Goal: Task Accomplishment & Management: Manage account settings

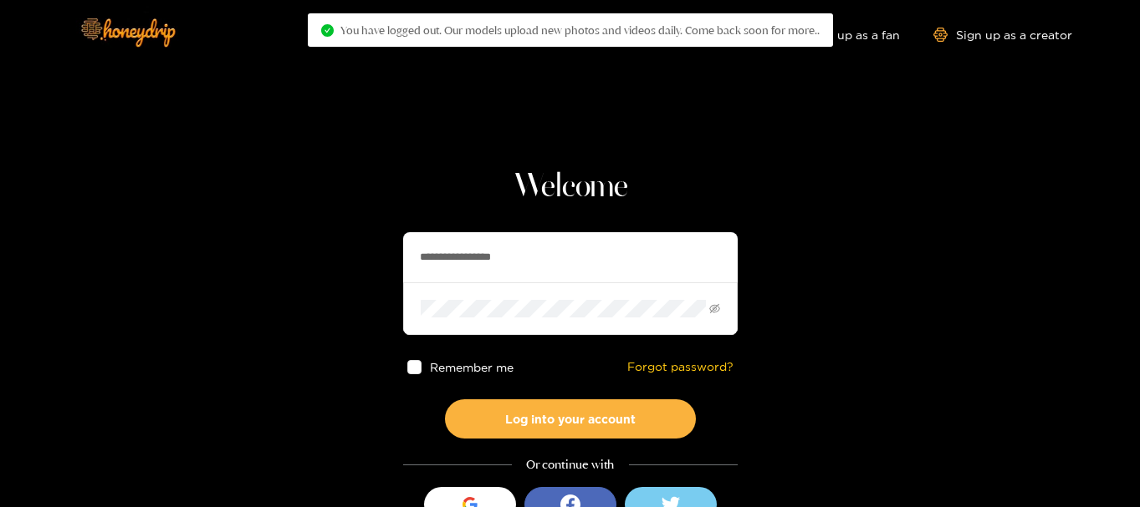
drag, startPoint x: 594, startPoint y: 259, endPoint x: 304, endPoint y: 234, distance: 291.2
click at [304, 234] on section "**********" at bounding box center [570, 297] width 1140 height 594
paste input "text"
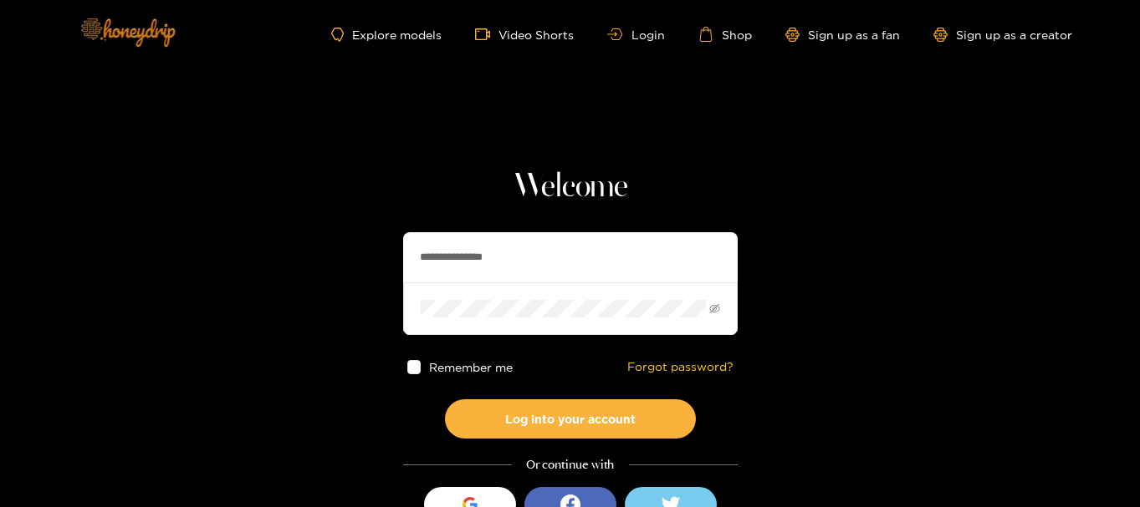
type input "**********"
click at [137, 308] on section "**********" at bounding box center [570, 297] width 1140 height 594
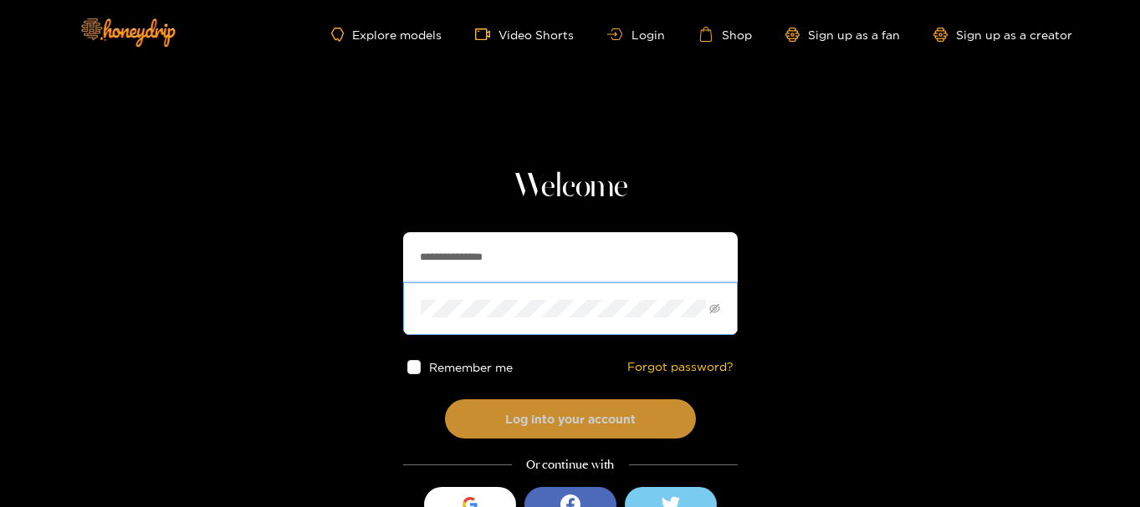
click at [481, 420] on button "Log into your account" at bounding box center [570, 419] width 251 height 39
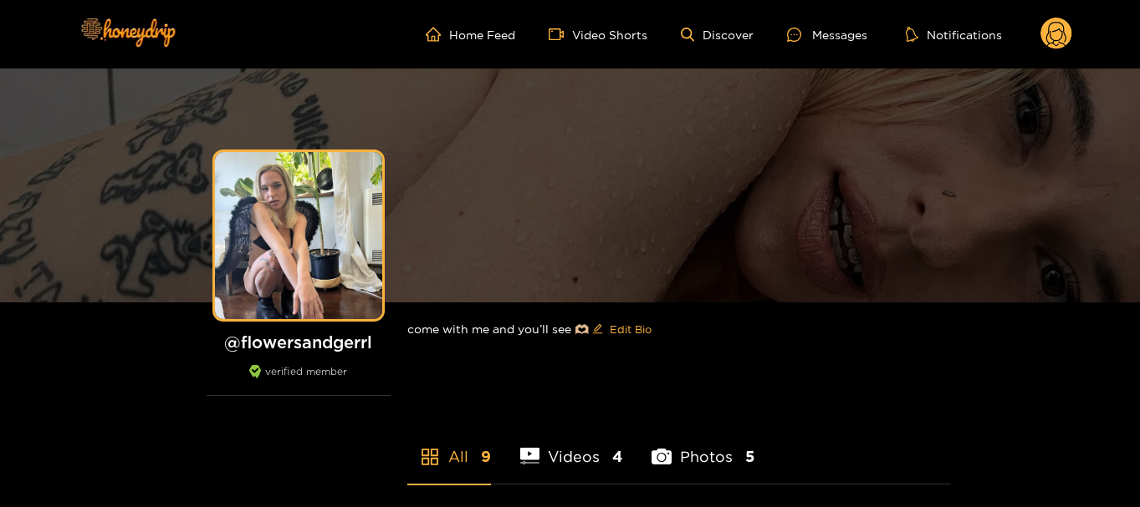
click at [1058, 31] on circle at bounding box center [1056, 34] width 32 height 32
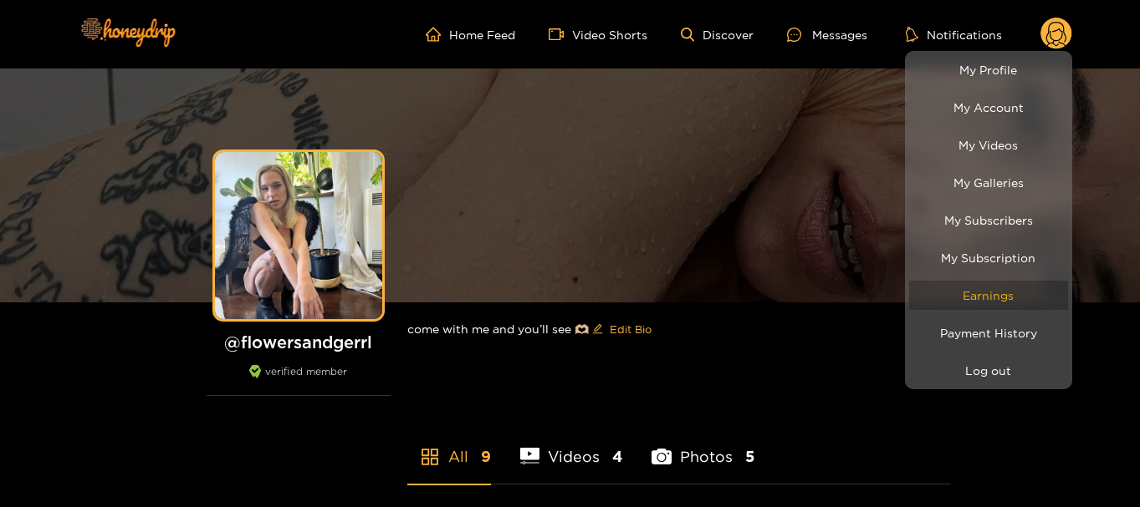
click at [992, 290] on link "Earnings" at bounding box center [988, 295] width 159 height 29
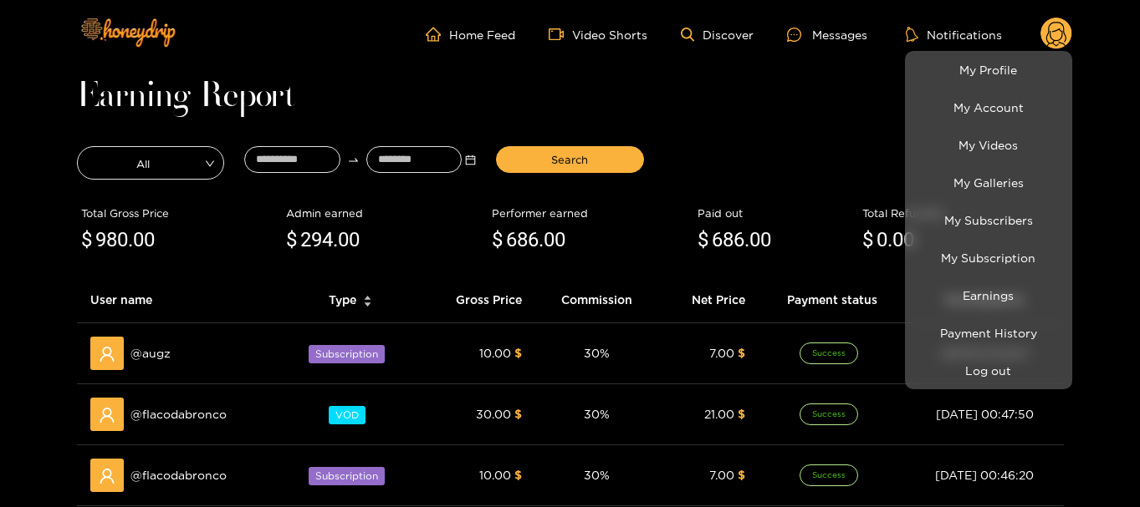
click at [270, 155] on div at bounding box center [570, 253] width 1140 height 507
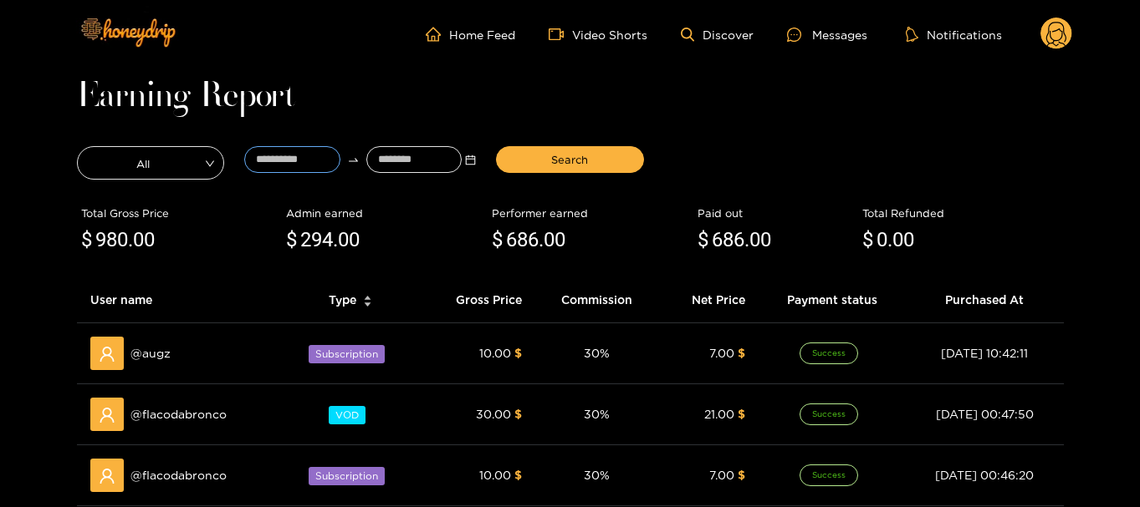
click at [270, 155] on input at bounding box center [292, 159] width 96 height 27
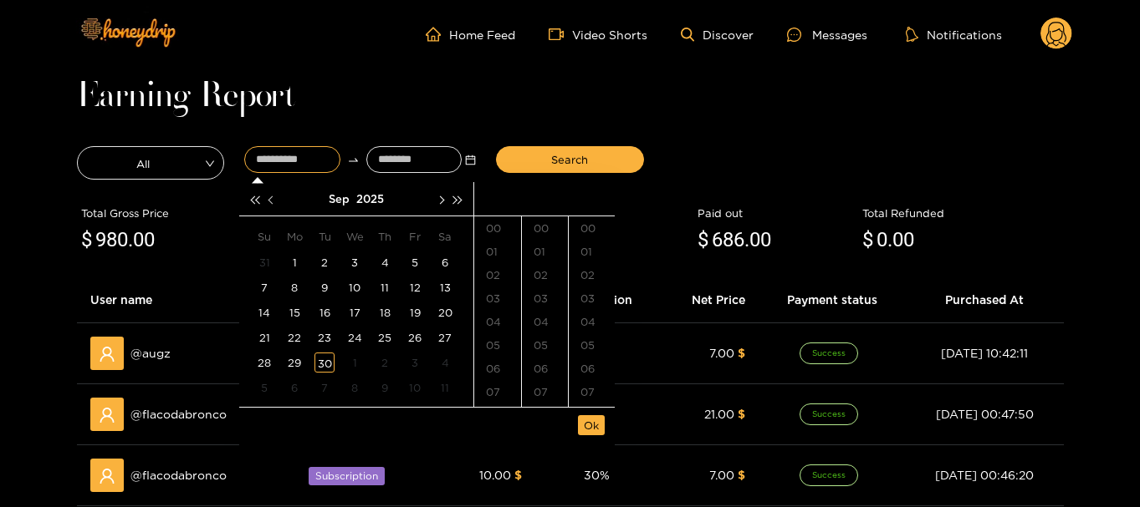
click at [268, 193] on button "button" at bounding box center [272, 198] width 18 height 33
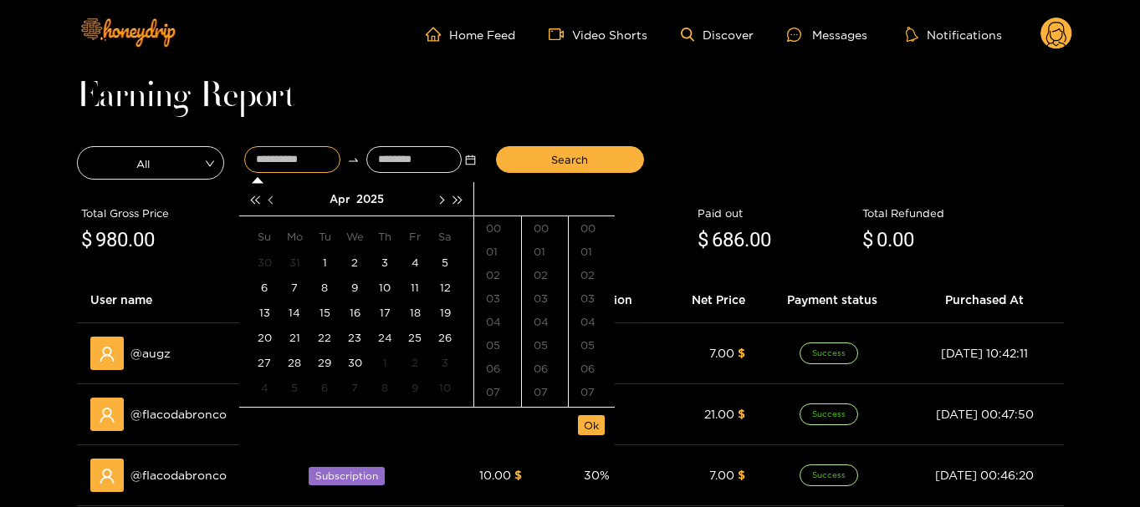
click at [268, 193] on button "button" at bounding box center [272, 198] width 18 height 33
click at [329, 278] on div "7" at bounding box center [324, 288] width 20 height 20
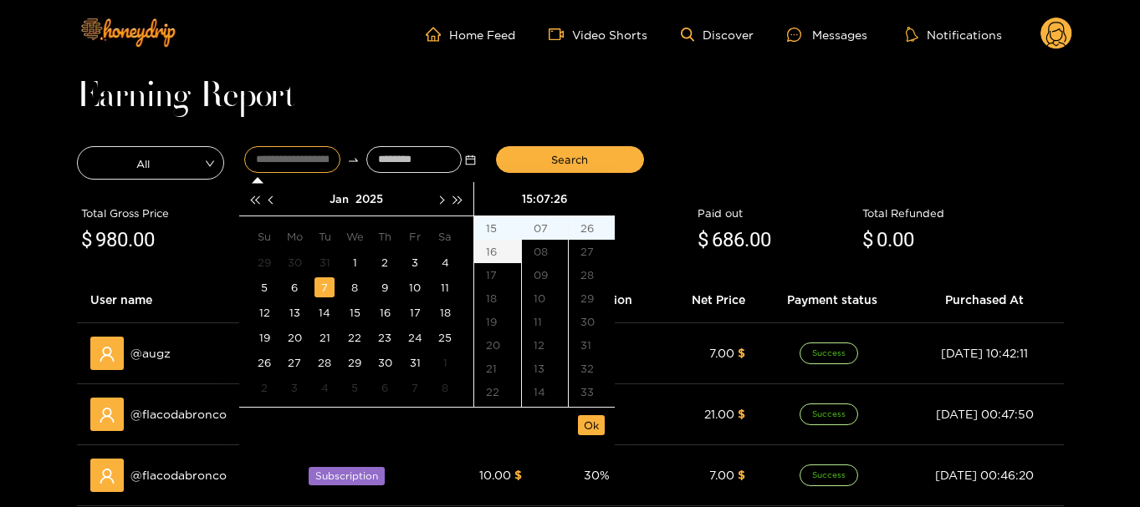
scroll to position [184, 0]
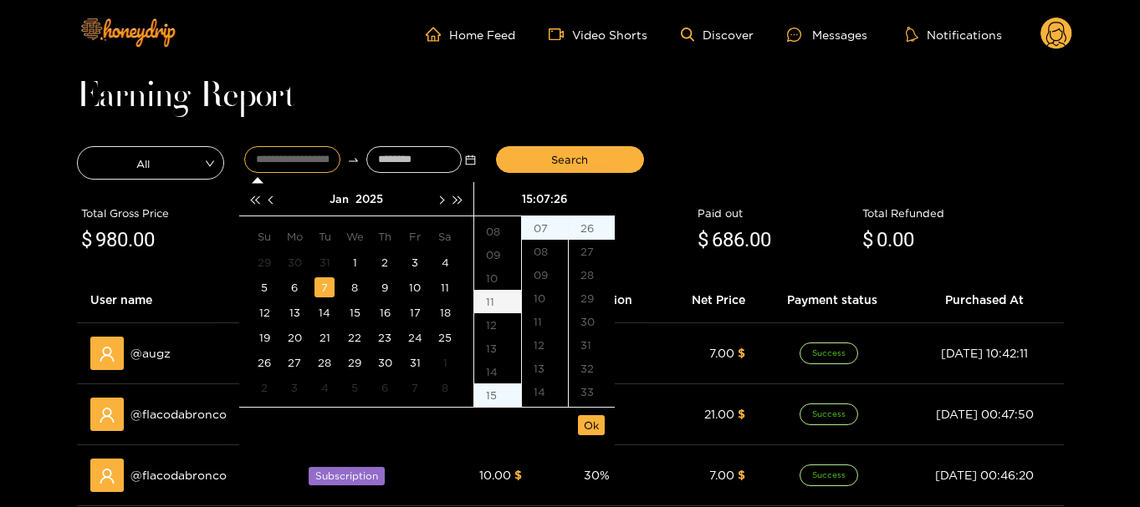
click at [495, 305] on div "11" at bounding box center [497, 301] width 47 height 23
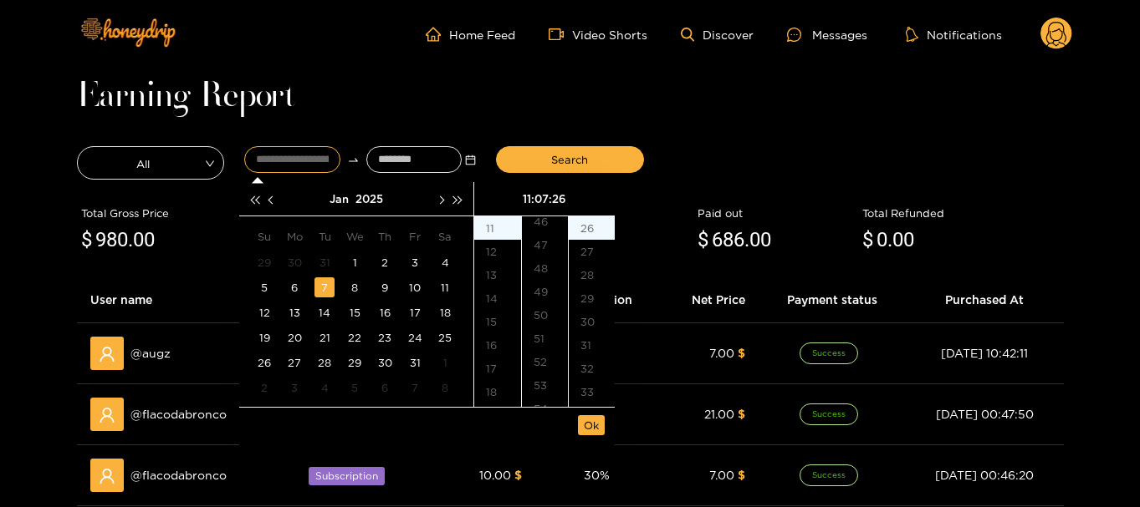
scroll to position [1167, 0]
click at [548, 232] on div "50" at bounding box center [545, 231] width 46 height 23
click at [593, 220] on div "00" at bounding box center [592, 228] width 46 height 23
type input "**********"
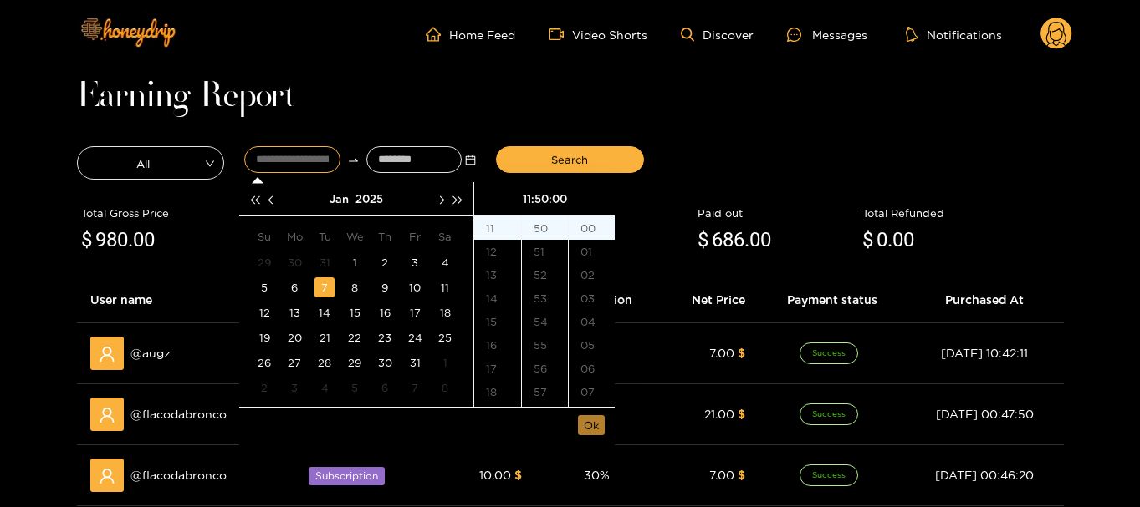
click at [597, 426] on span "Ok" at bounding box center [591, 425] width 15 height 17
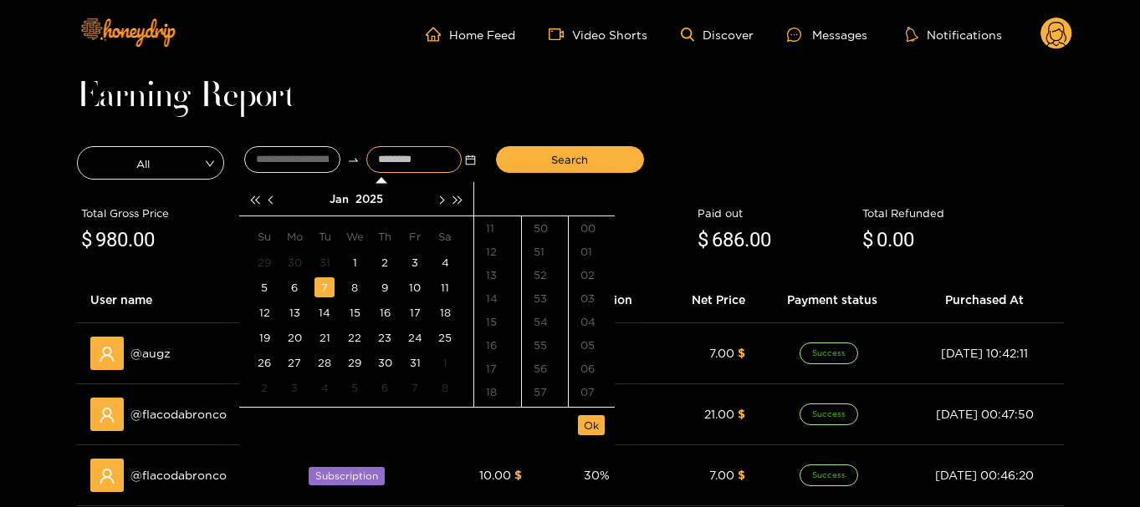
click at [424, 152] on input at bounding box center [414, 159] width 96 height 27
click at [443, 205] on button "button" at bounding box center [440, 198] width 18 height 33
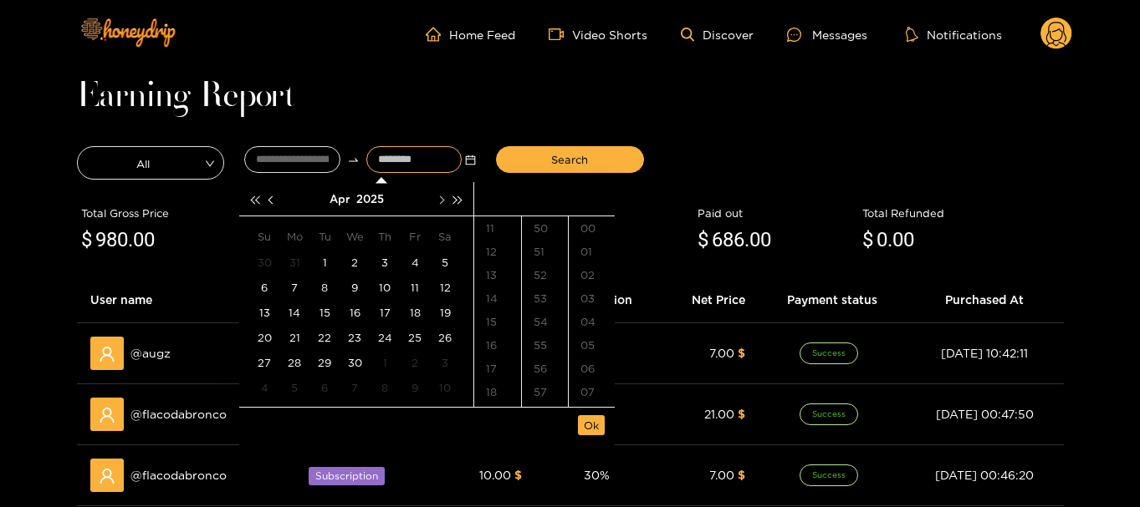
click at [443, 205] on button "button" at bounding box center [440, 198] width 18 height 33
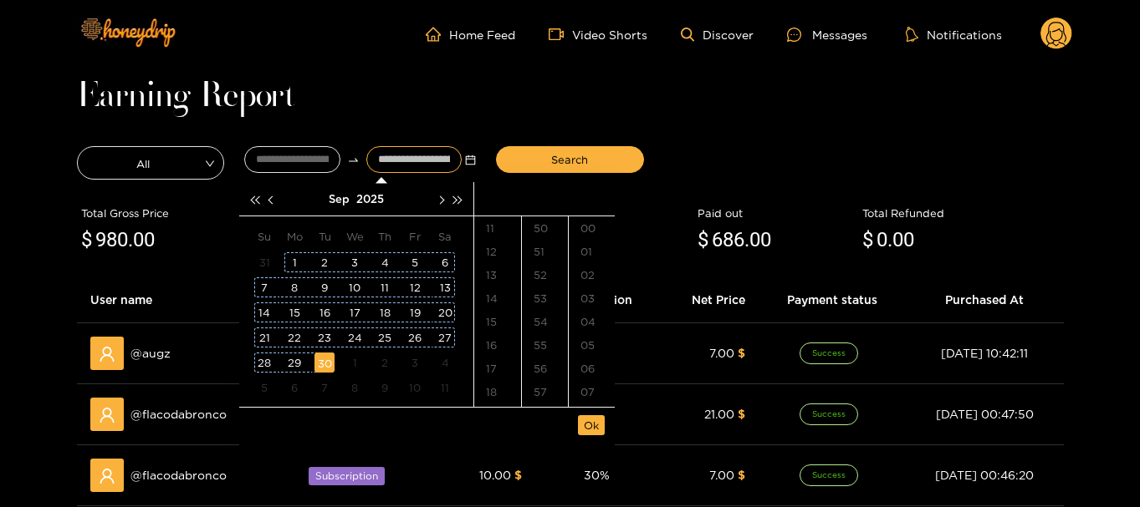
click at [324, 364] on div "30" at bounding box center [324, 363] width 20 height 20
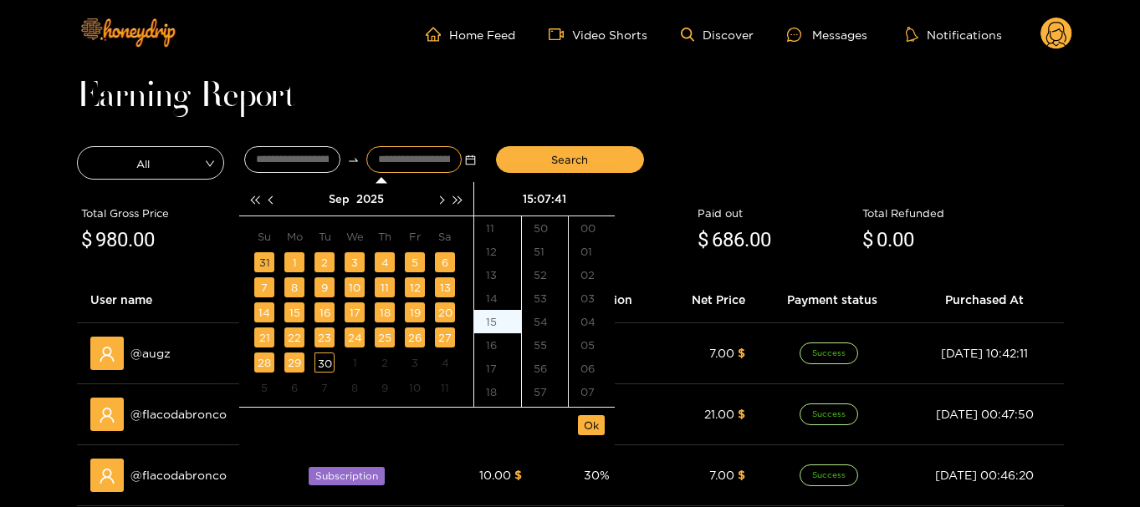
scroll to position [640, 0]
type input "**********"
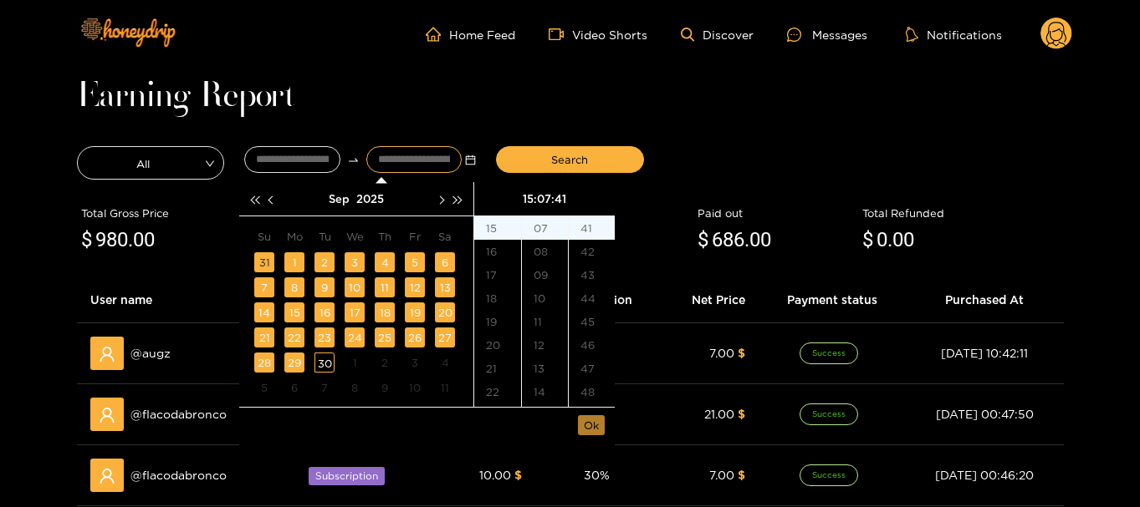
click at [590, 421] on span "Ok" at bounding box center [591, 425] width 15 height 17
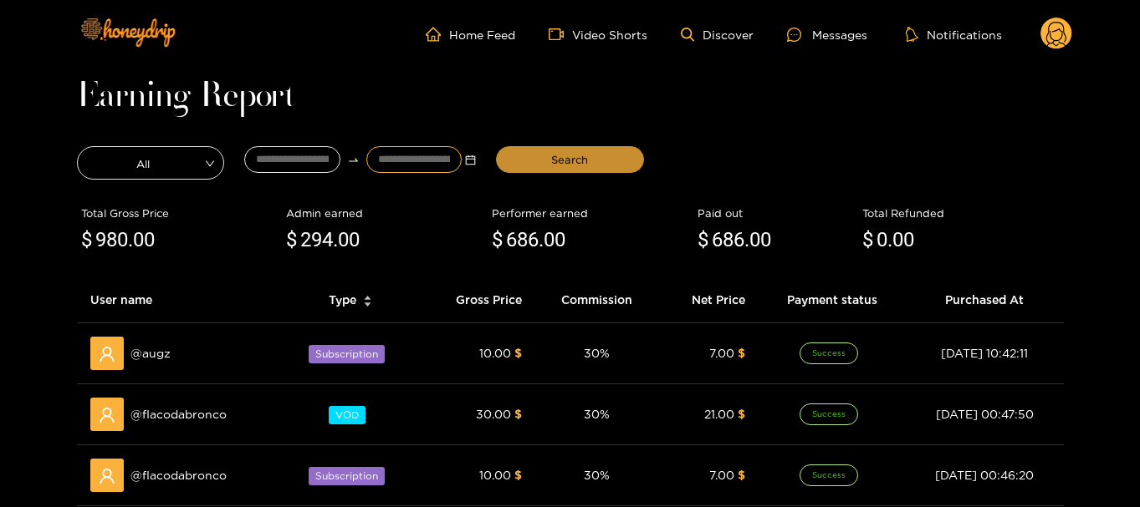
click at [564, 160] on span "Search" at bounding box center [569, 159] width 37 height 17
